Goal: Check status: Check status

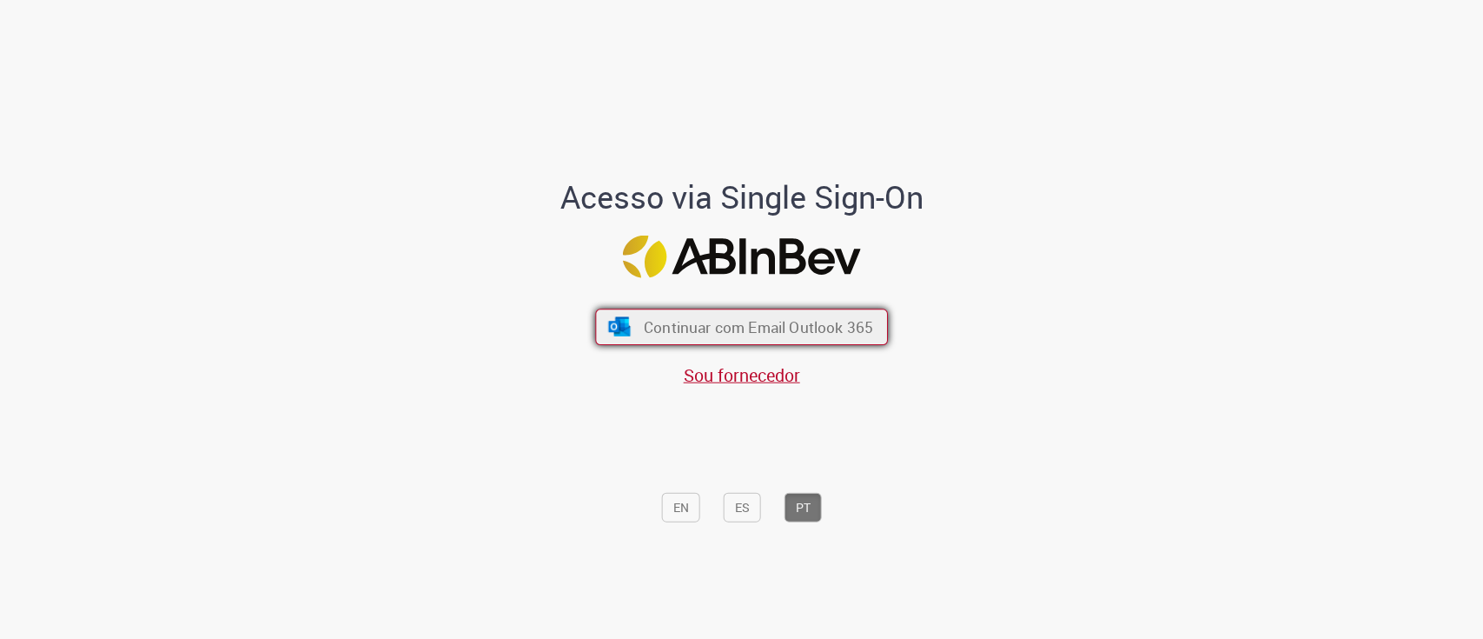
click at [774, 330] on span "Continuar com Email Outlook 365" at bounding box center [758, 326] width 229 height 20
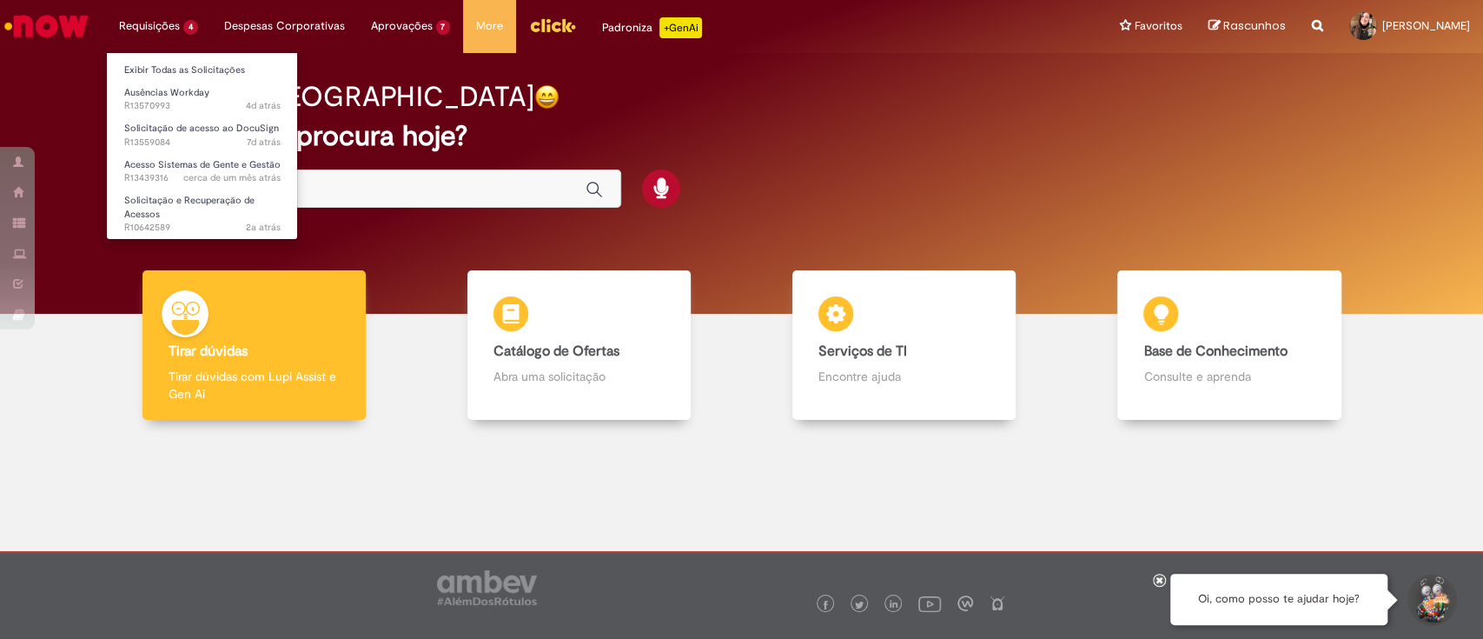
click at [183, 81] on li "Ausências Workday 4d atrás 4 dias atrás R13570993" at bounding box center [202, 98] width 191 height 36
click at [180, 70] on link "Exibir Todas as Solicitações" at bounding box center [202, 70] width 191 height 19
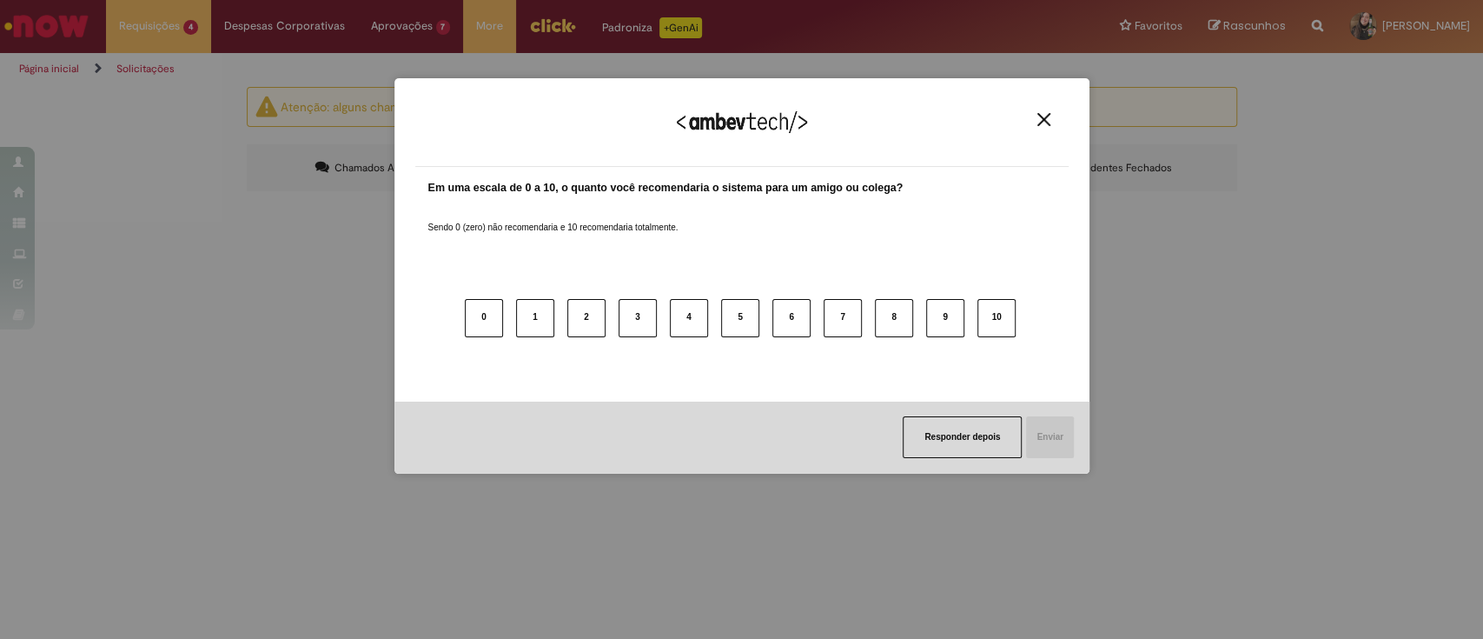
click at [1050, 122] on button "Close" at bounding box center [1043, 119] width 23 height 15
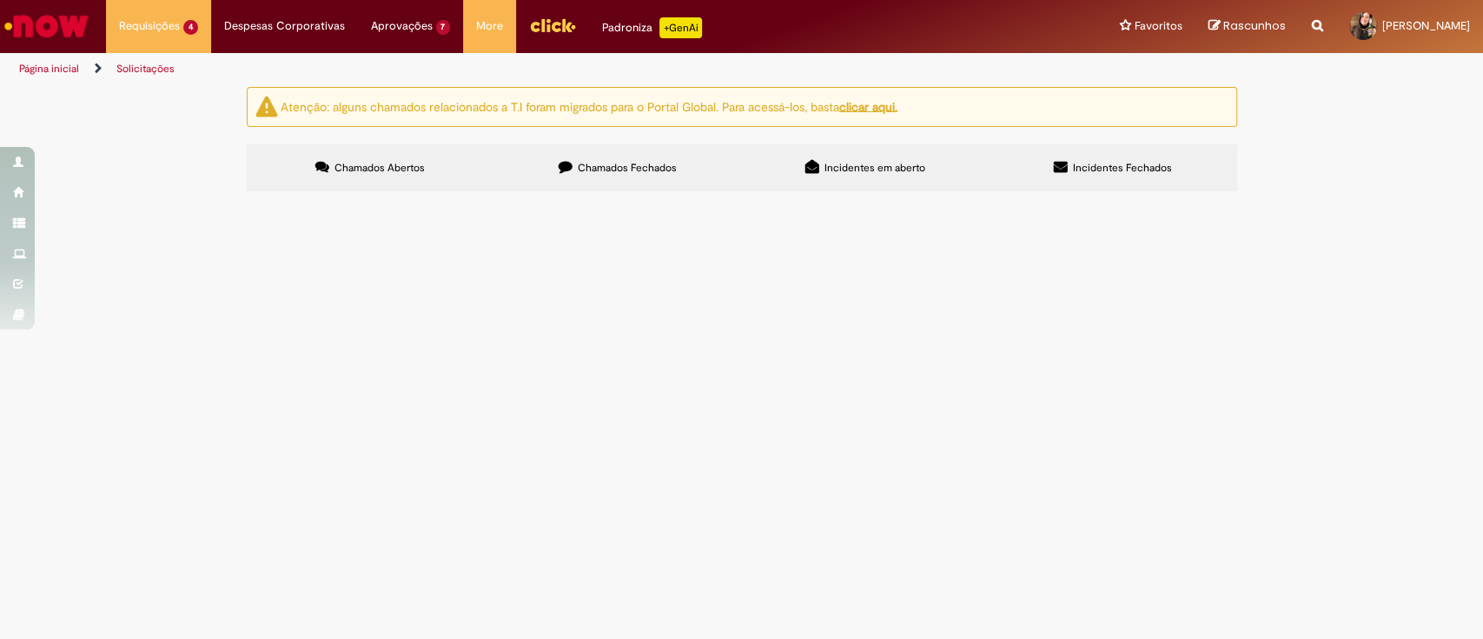
click at [0, 0] on section "Itens solicitados Exportar como PDF Exportar como Excel Exportar como CSV Itens…" at bounding box center [0, 0] width 0 height 0
click at [666, 161] on span "Chamados Fechados" at bounding box center [627, 168] width 99 height 14
click at [0, 0] on span "Boa tarde! Reforço que essa demanda é extremamente sigilosa. Estamos em negocia…" at bounding box center [0, 0] width 0 height 0
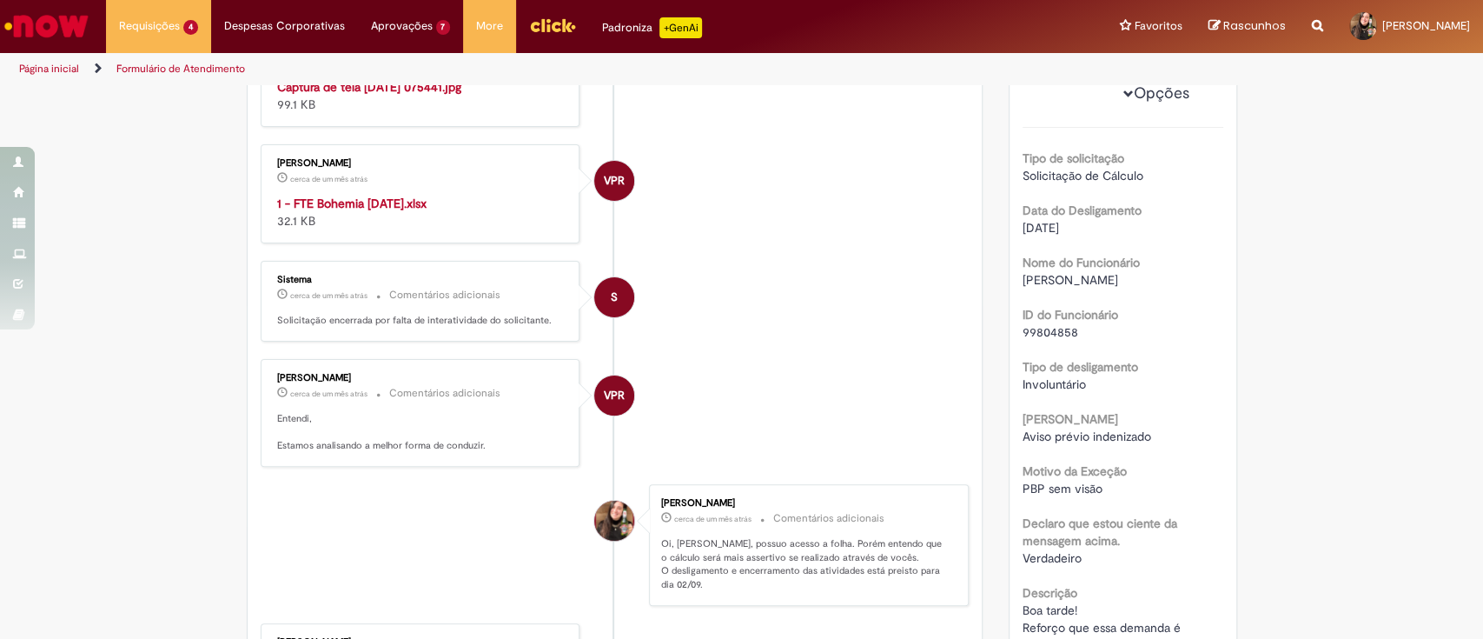
scroll to position [331, 0]
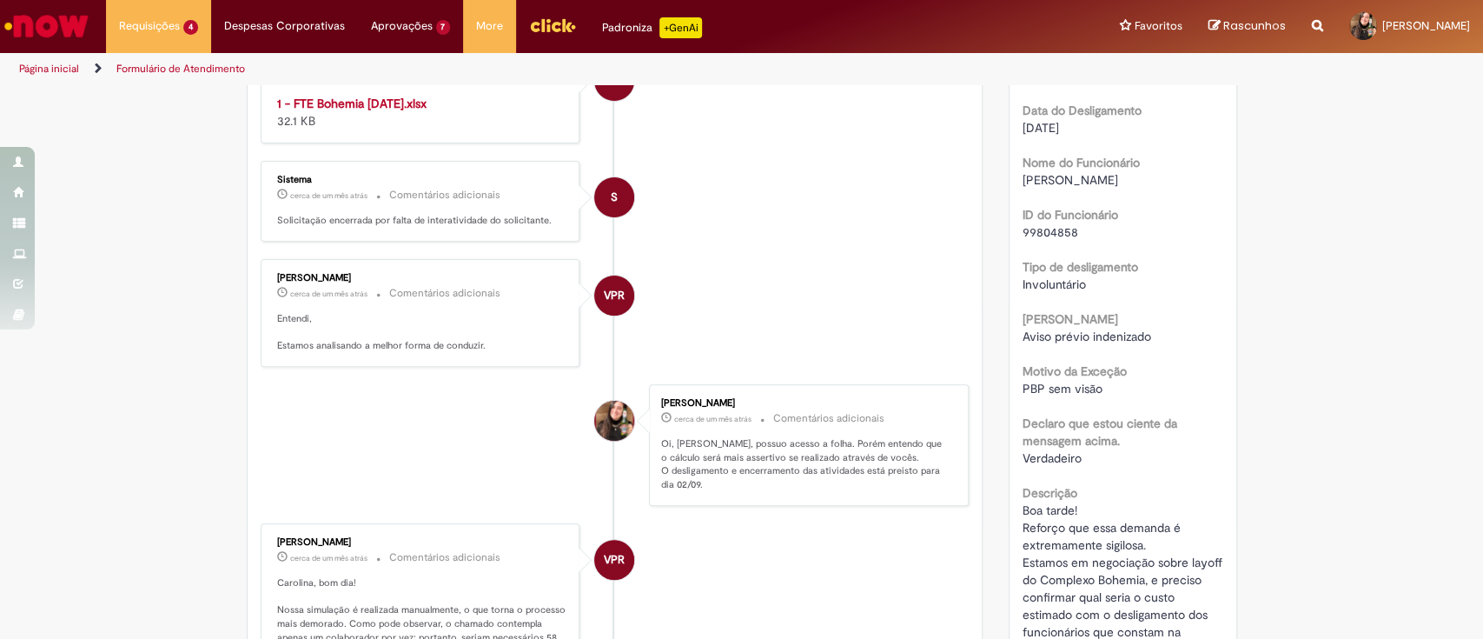
click at [364, 111] on strong "1 - FTE Bohemia [DATE].xlsx" at bounding box center [351, 104] width 149 height 16
